Goal: Find contact information: Find contact information

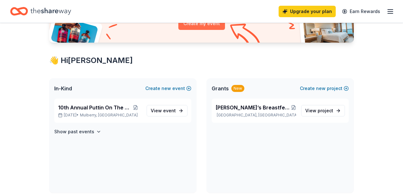
scroll to position [141, 0]
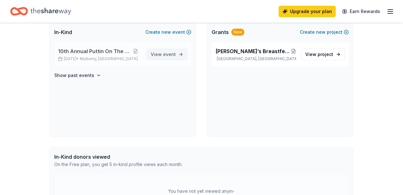
click at [162, 57] on span "View event" at bounding box center [163, 54] width 25 height 8
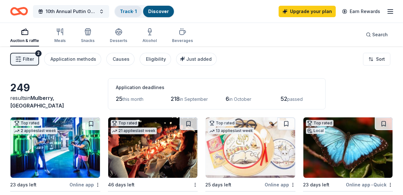
click at [136, 11] on link "Track · 1" at bounding box center [128, 11] width 17 height 5
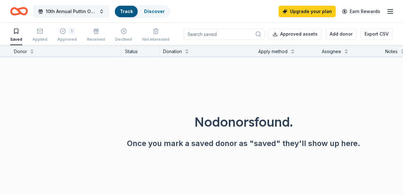
click at [133, 12] on link "Track" at bounding box center [126, 11] width 13 height 5
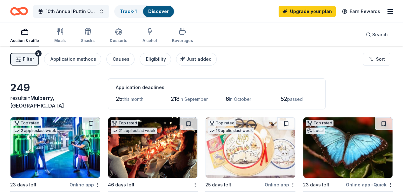
click at [388, 8] on icon "button" at bounding box center [391, 12] width 8 height 8
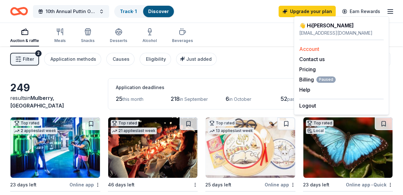
click at [313, 50] on link "Account" at bounding box center [309, 49] width 20 height 6
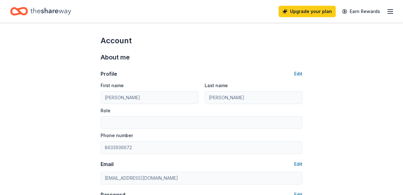
click at [387, 12] on icon "button" at bounding box center [391, 12] width 8 height 8
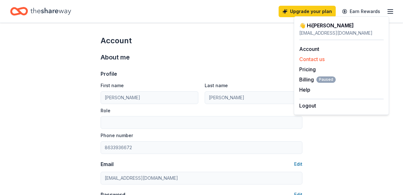
click at [309, 58] on button "Contact us" at bounding box center [311, 59] width 25 height 8
